Goal: Navigation & Orientation: Find specific page/section

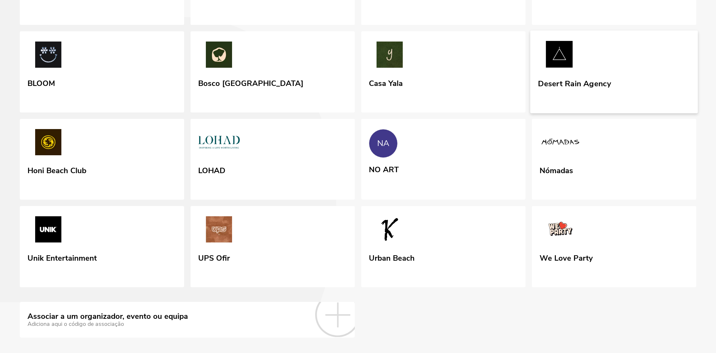
scroll to position [139, 0]
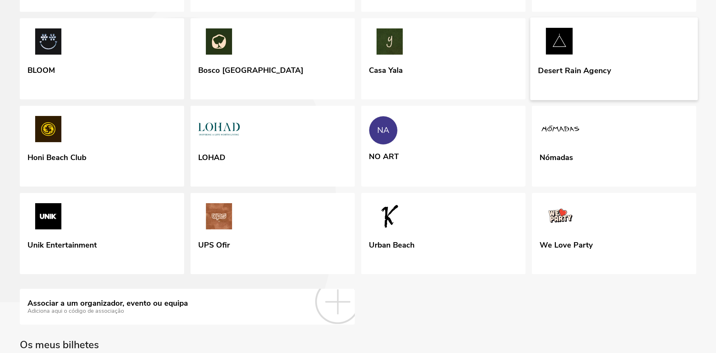
click at [619, 100] on link "Desert Rain Agency" at bounding box center [614, 59] width 168 height 83
click at [413, 176] on link "NA NO ART" at bounding box center [444, 146] width 168 height 82
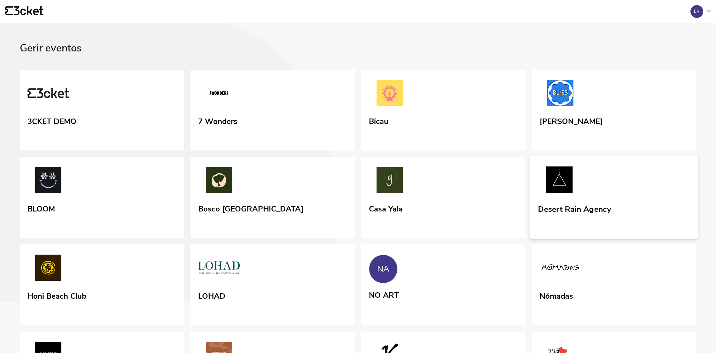
click at [544, 229] on div "Desert Rain Agency" at bounding box center [574, 215] width 73 height 26
click at [574, 229] on div "Desert Rain Agency" at bounding box center [574, 215] width 73 height 26
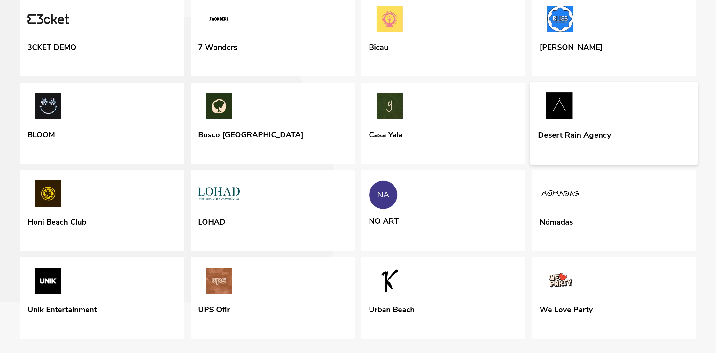
click at [600, 154] on div "Desert Rain Agency" at bounding box center [574, 141] width 73 height 26
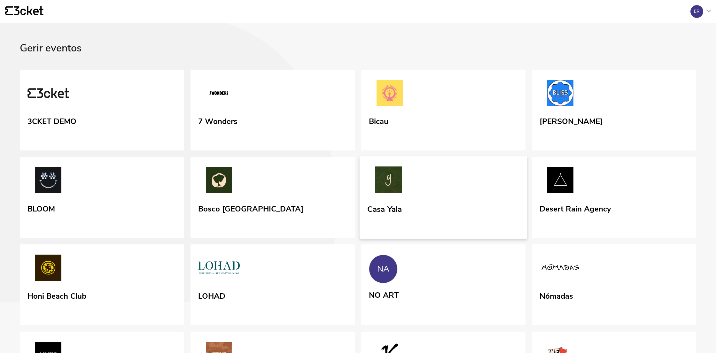
click at [486, 210] on link "Casa Yala" at bounding box center [444, 197] width 168 height 83
click at [489, 236] on link "Casa Yala" at bounding box center [444, 197] width 168 height 83
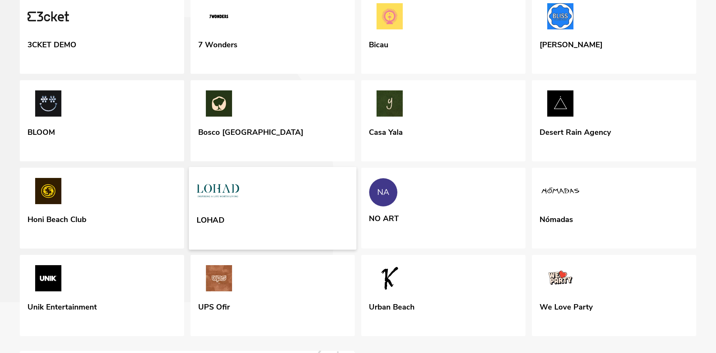
scroll to position [97, 0]
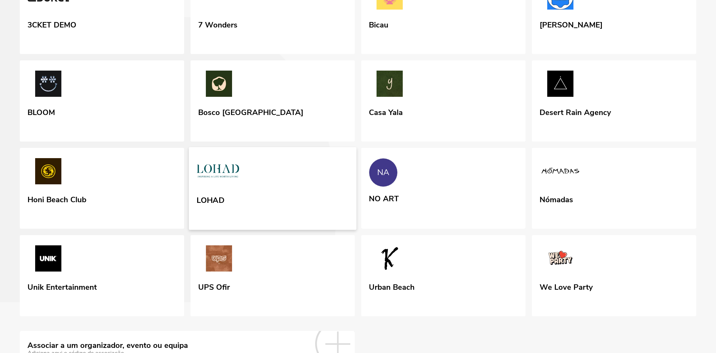
click at [276, 230] on link "LOHAD" at bounding box center [273, 188] width 168 height 83
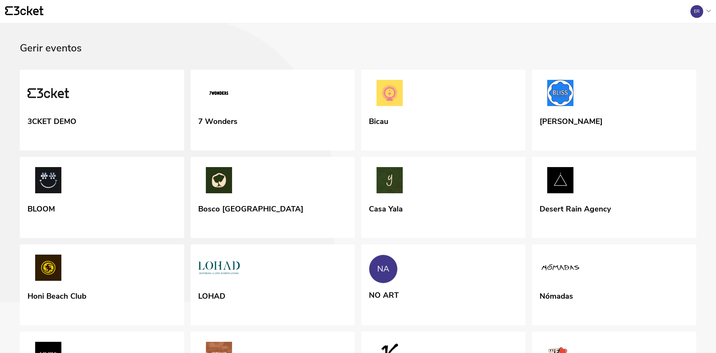
drag, startPoint x: 639, startPoint y: 0, endPoint x: 504, endPoint y: 30, distance: 138.2
